Goal: Transaction & Acquisition: Subscribe to service/newsletter

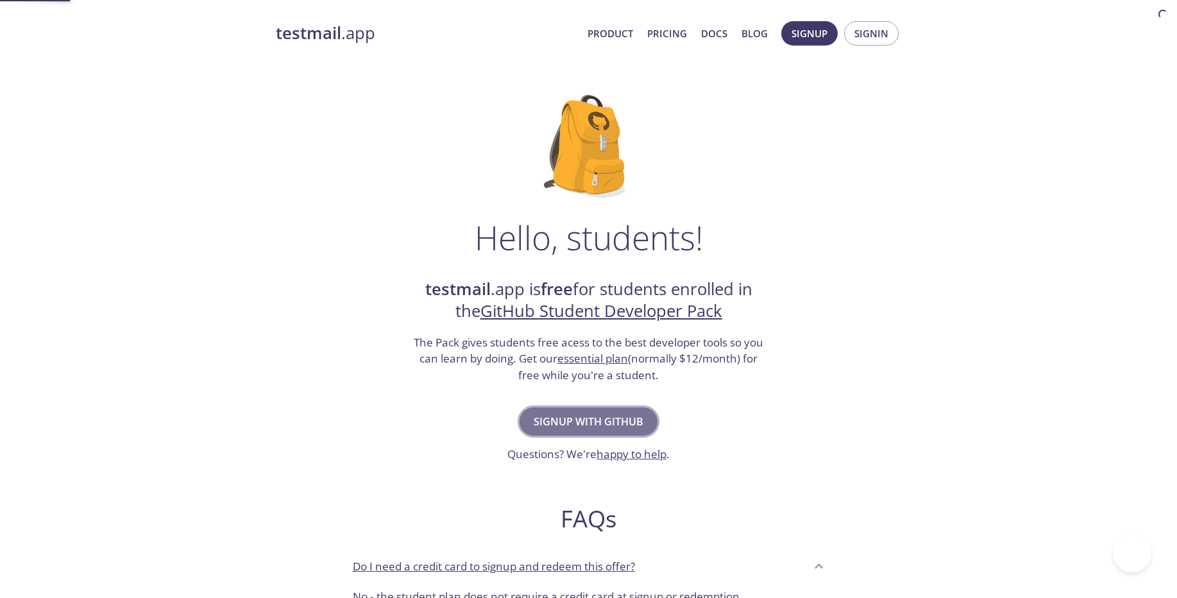
click at [558, 411] on button "Signup with GitHub" at bounding box center [588, 421] width 138 height 28
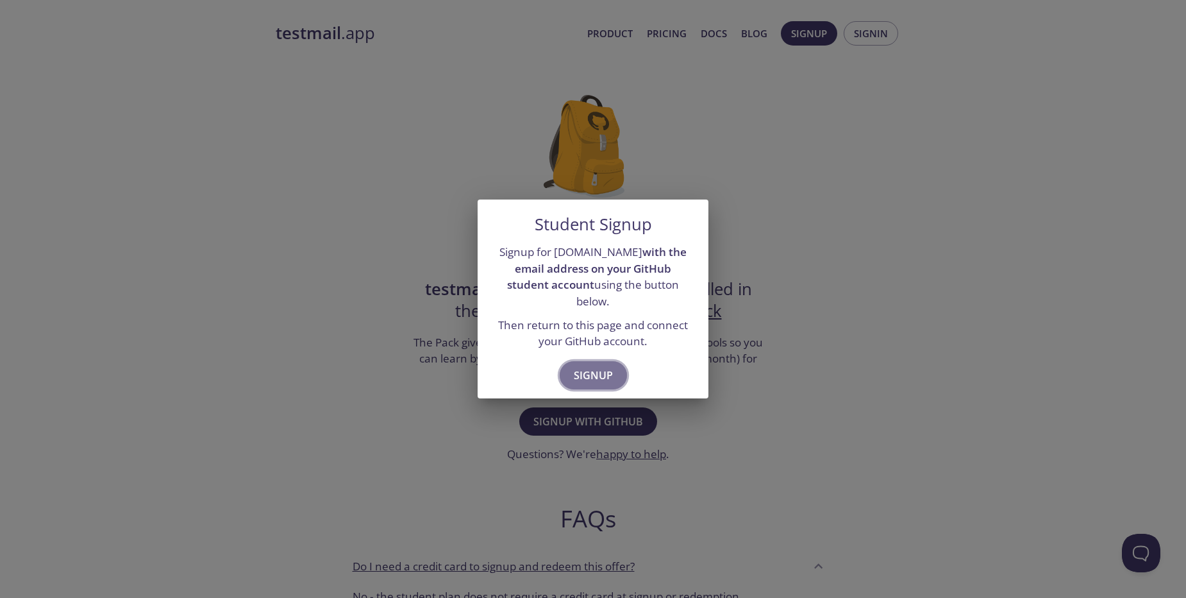
click at [589, 366] on span "Signup" at bounding box center [593, 375] width 39 height 18
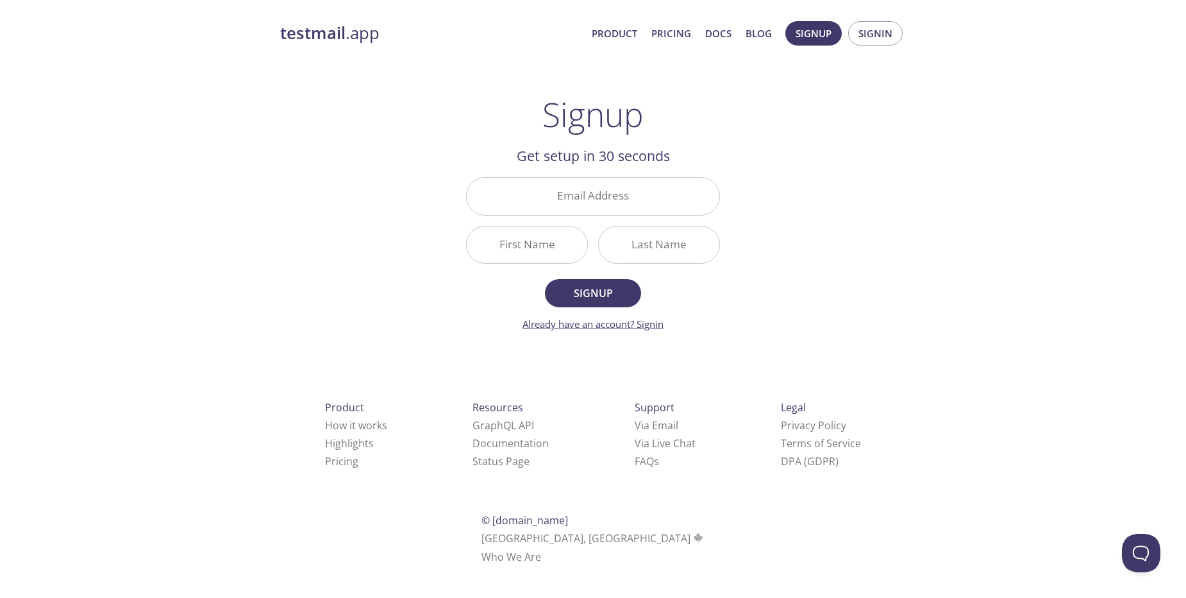
click at [653, 326] on link "Already have an account? Signin" at bounding box center [593, 323] width 141 height 13
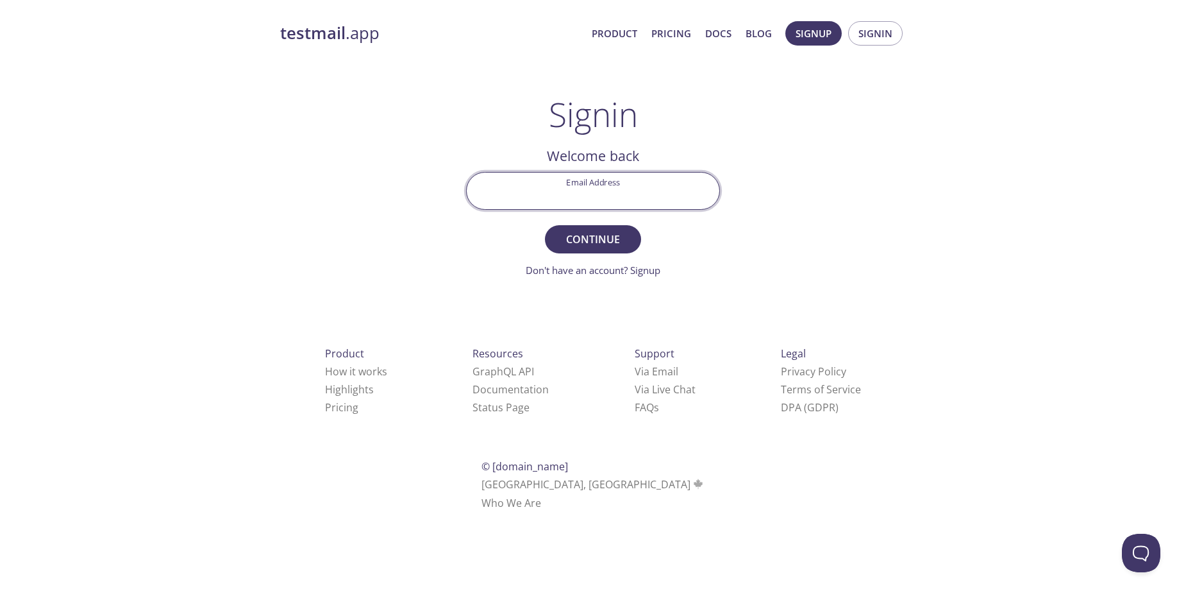
click at [633, 195] on input "Email Address" at bounding box center [593, 191] width 253 height 37
click at [494, 253] on form "Email Address Continue Don't have an account? Signup" at bounding box center [593, 225] width 254 height 106
click at [319, 40] on strong "testmail" at bounding box center [312, 33] width 65 height 22
